Goal: Contribute content

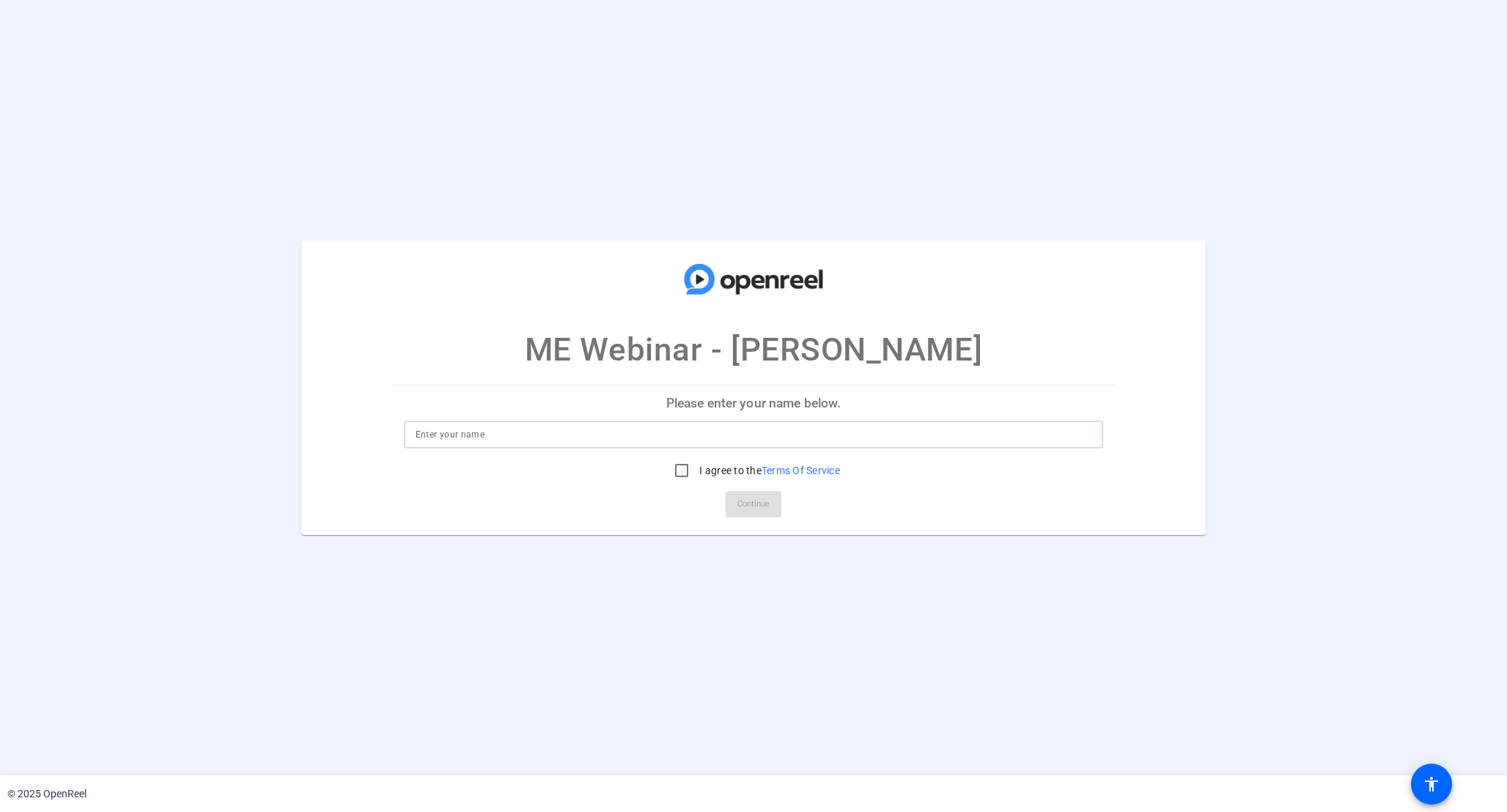
click at [674, 436] on input at bounding box center [753, 434] width 676 height 18
type input "[PERSON_NAME]"
click at [675, 468] on input "I agree to the Terms Of Service" at bounding box center [681, 470] width 30 height 30
checkbox input "true"
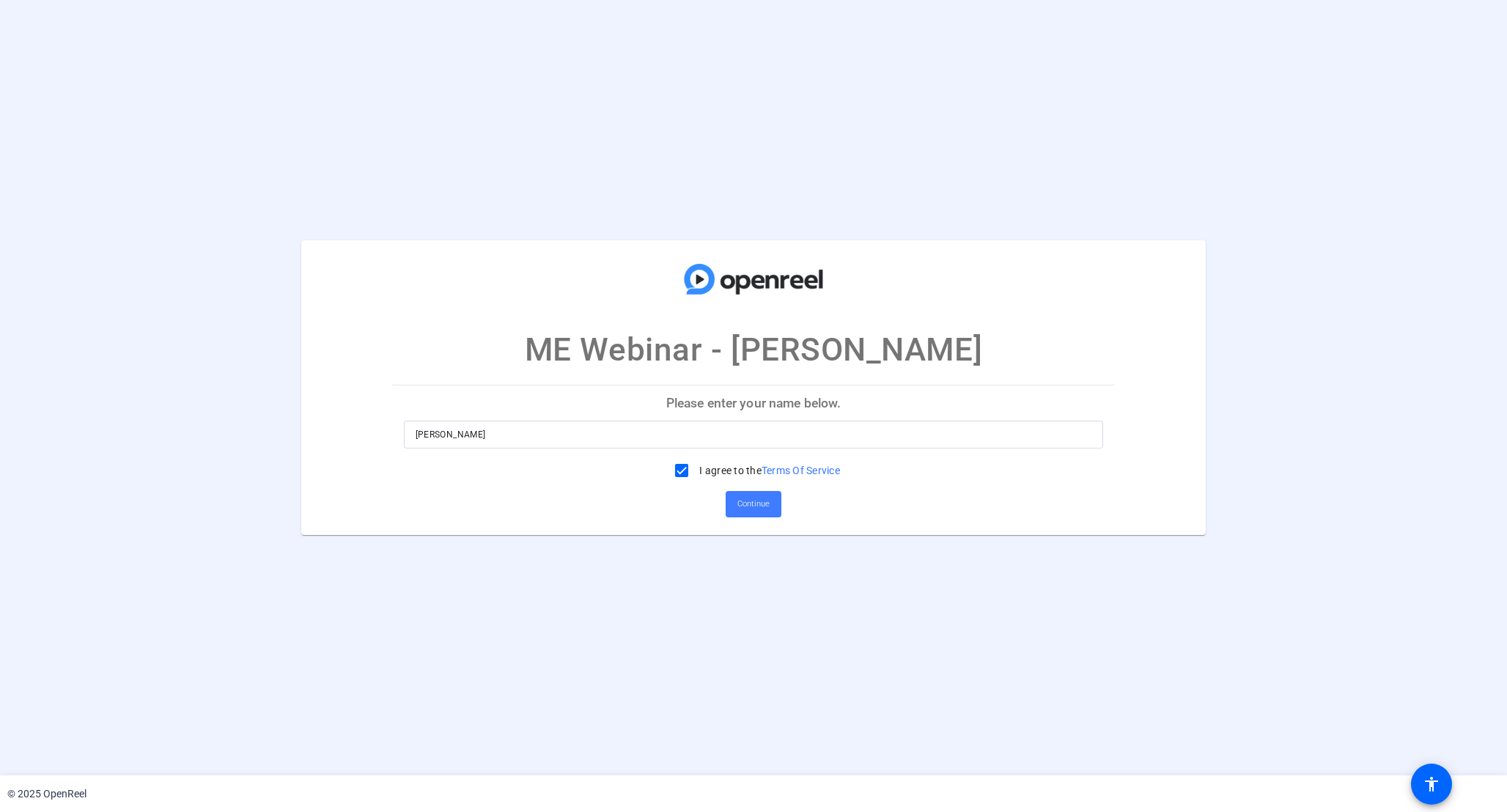
click at [741, 498] on span "Continue" at bounding box center [754, 504] width 32 height 22
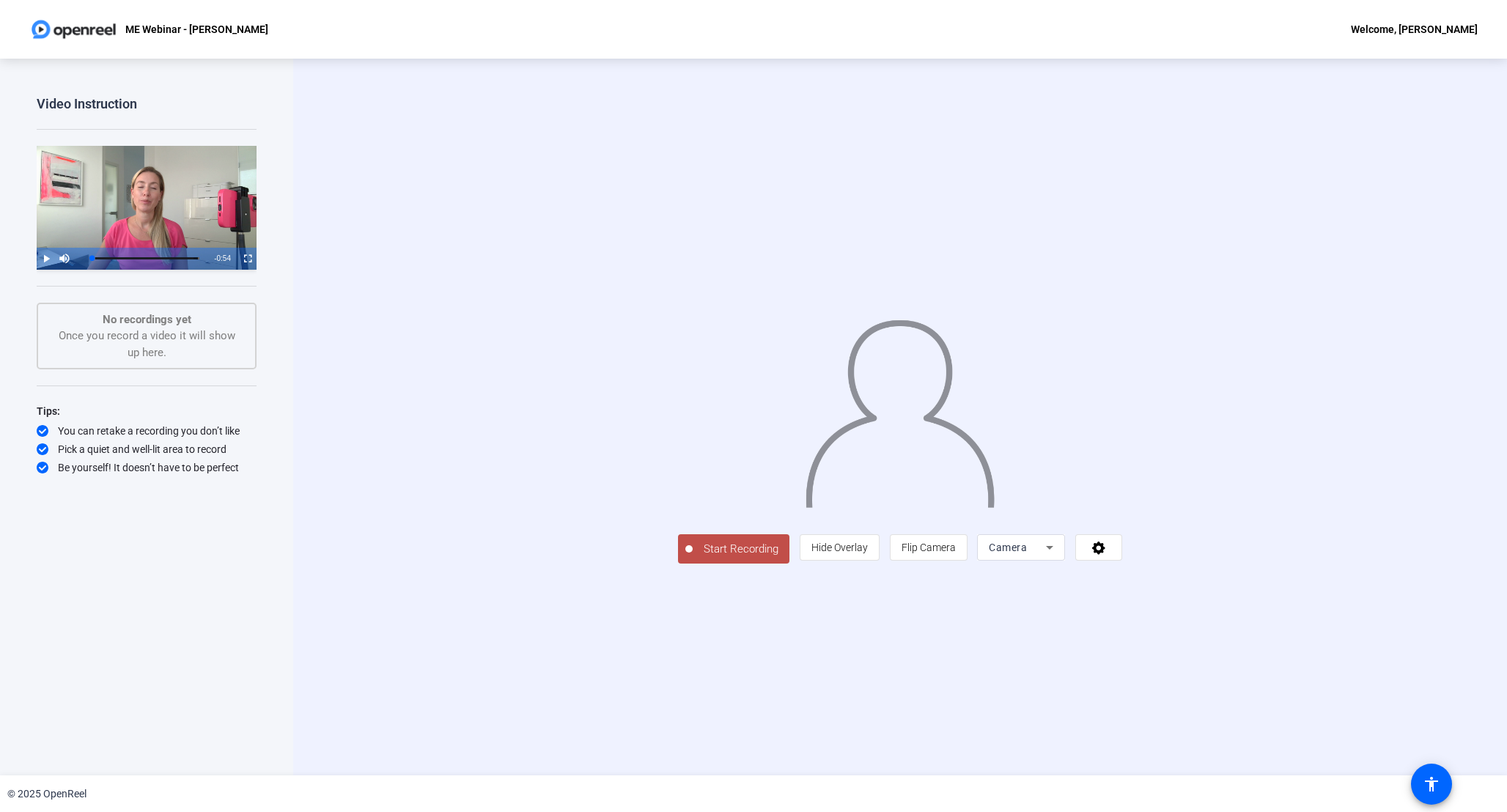
click at [36, 256] on span "Video Player" at bounding box center [36, 258] width 0 height 22
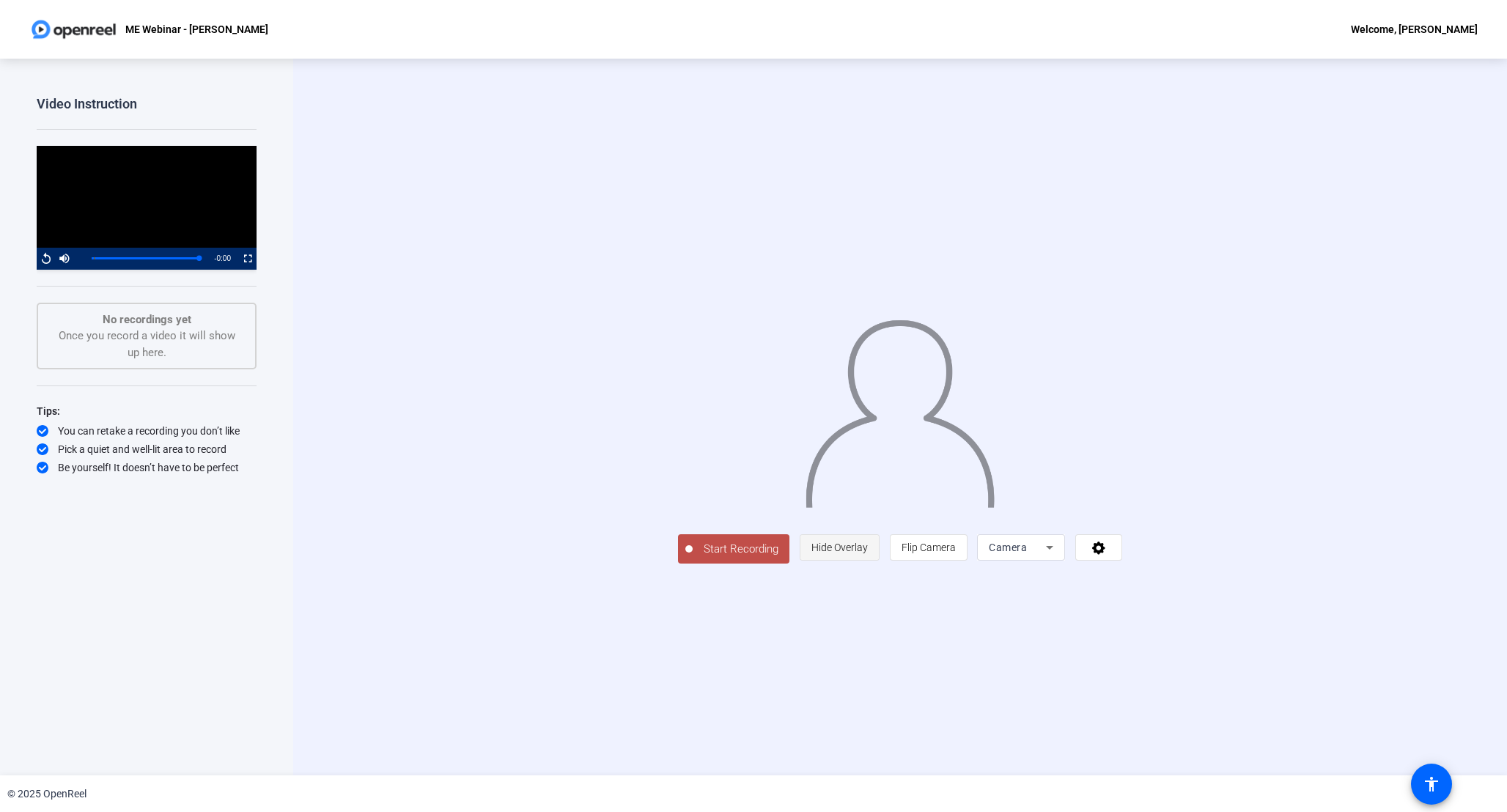
click at [868, 554] on span "Hide Overlay" at bounding box center [839, 548] width 57 height 12
click at [870, 555] on span "Show Overlay" at bounding box center [839, 549] width 62 height 12
click at [956, 554] on span "Flip Camera" at bounding box center [929, 548] width 54 height 12
click at [1108, 555] on icon at bounding box center [1099, 547] width 17 height 14
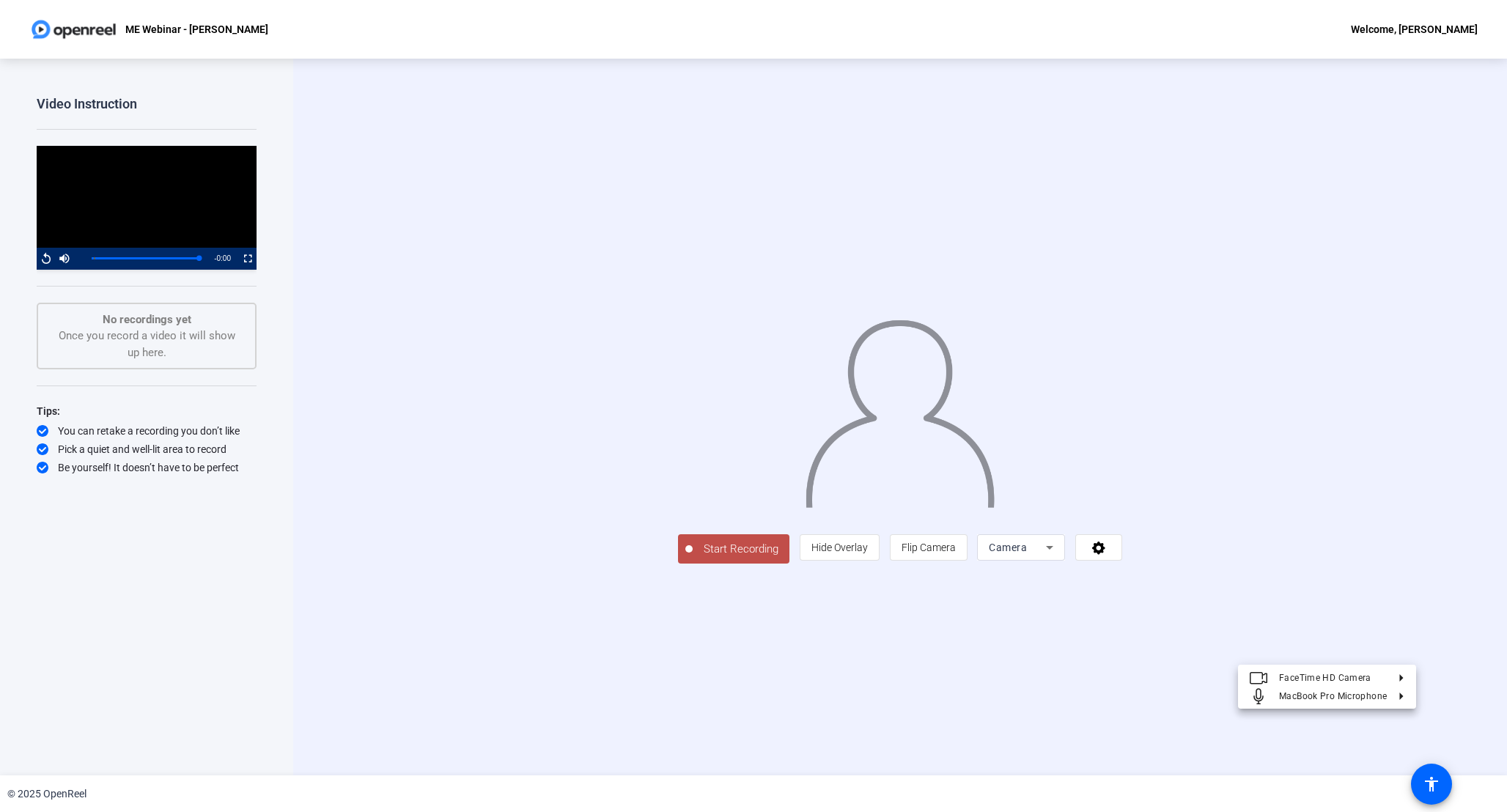
click at [1395, 657] on div at bounding box center [753, 406] width 1507 height 812
click at [1122, 565] on span at bounding box center [1099, 548] width 46 height 35
click at [1370, 598] on div at bounding box center [753, 406] width 1507 height 812
